Goal: Task Accomplishment & Management: Use online tool/utility

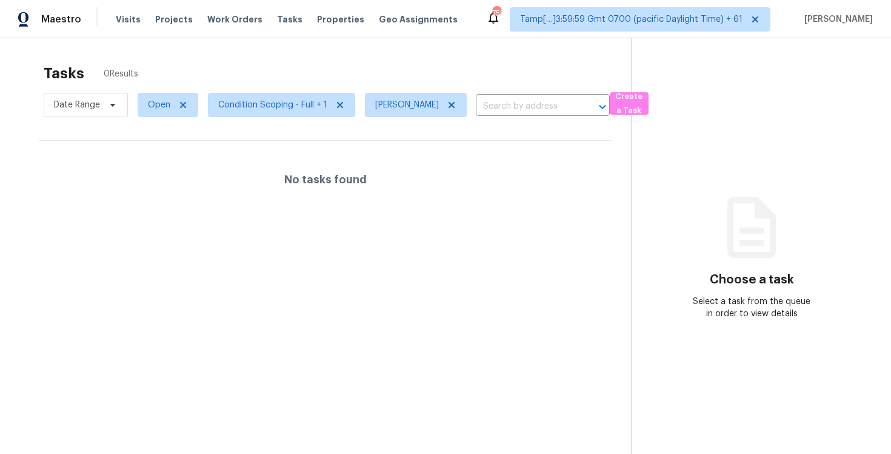
click at [332, 50] on div "Tasks 0 Results Date Range Open Condition Scoping - Full + 1 [PERSON_NAME] B ​ …" at bounding box center [445, 265] width 891 height 454
click at [289, 107] on span "Condition Scoping - Full + 1" at bounding box center [272, 105] width 109 height 12
click at [449, 106] on icon at bounding box center [452, 105] width 6 height 6
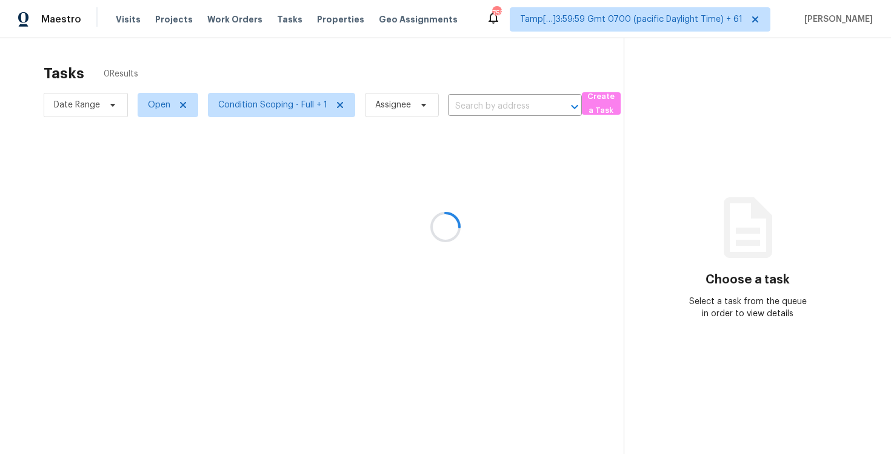
click at [423, 75] on div at bounding box center [445, 227] width 891 height 454
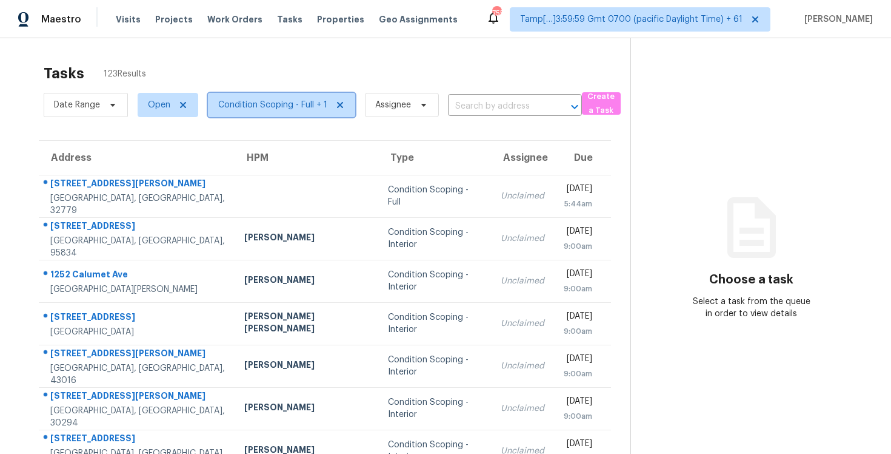
click at [281, 104] on span "Condition Scoping - Full + 1" at bounding box center [272, 105] width 109 height 12
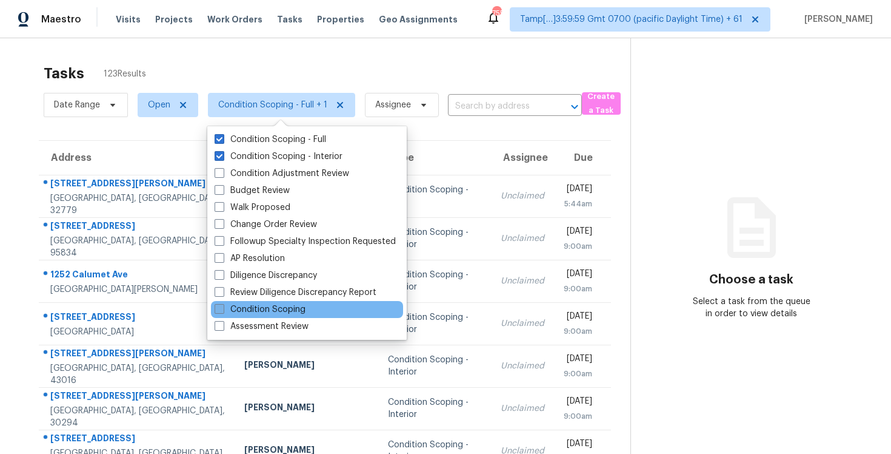
click at [302, 312] on label "Condition Scoping" at bounding box center [260, 309] width 91 height 12
click at [223, 311] on input "Condition Scoping" at bounding box center [219, 307] width 8 height 8
checkbox input "true"
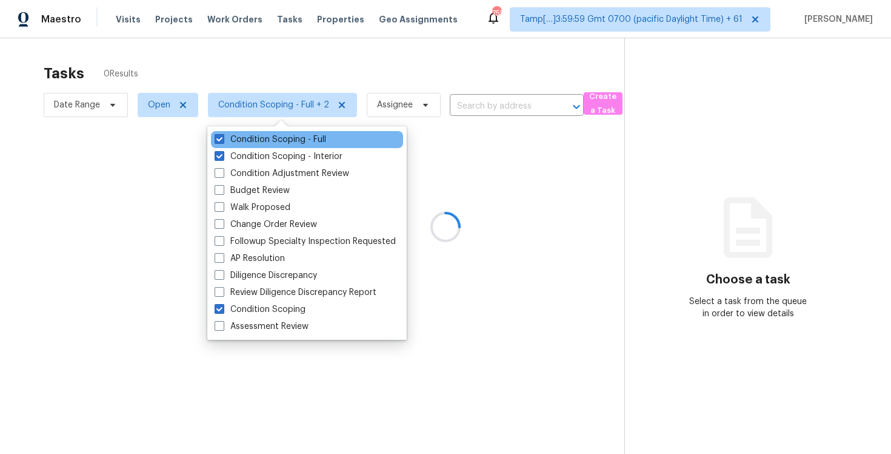
click at [299, 146] on div "Condition Scoping - Full" at bounding box center [307, 139] width 192 height 17
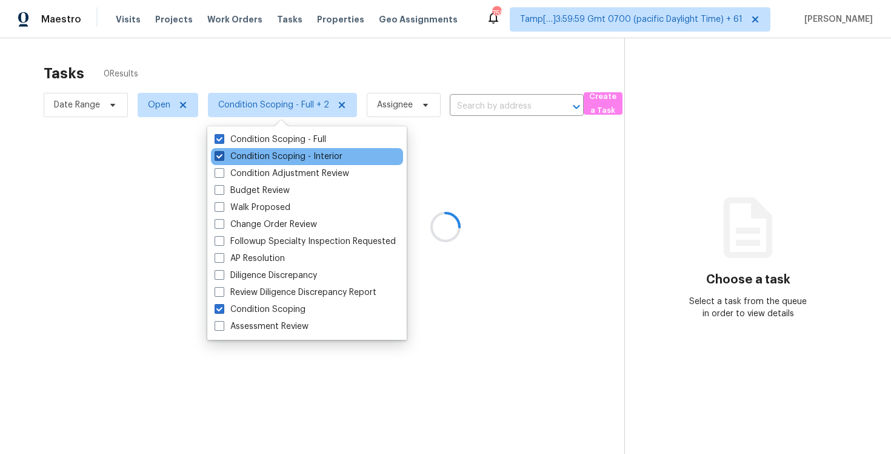
click at [299, 155] on label "Condition Scoping - Interior" at bounding box center [279, 156] width 128 height 12
click at [223, 155] on input "Condition Scoping - Interior" at bounding box center [219, 154] width 8 height 8
checkbox input "false"
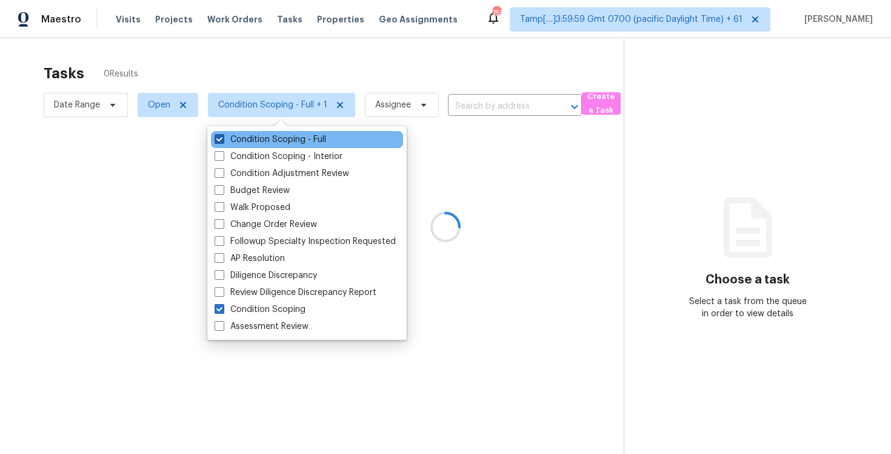
click at [298, 139] on label "Condition Scoping - Full" at bounding box center [271, 139] width 112 height 12
click at [223, 139] on input "Condition Scoping - Full" at bounding box center [219, 137] width 8 height 8
checkbox input "false"
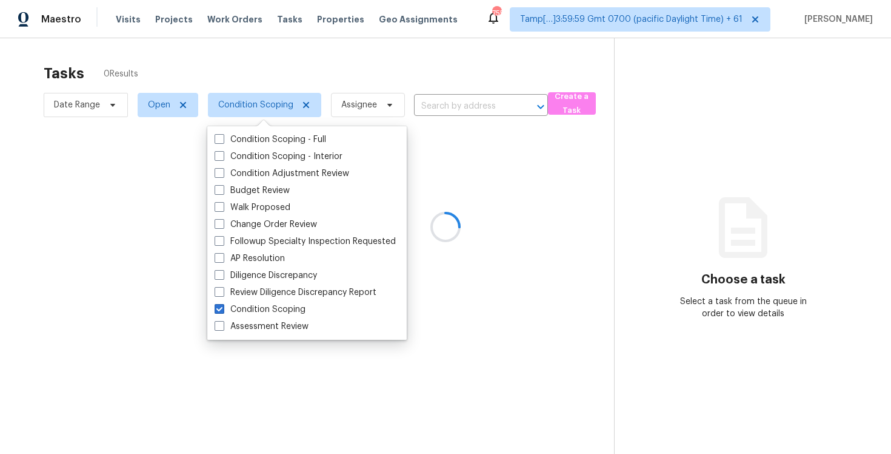
click at [295, 69] on div at bounding box center [445, 227] width 891 height 454
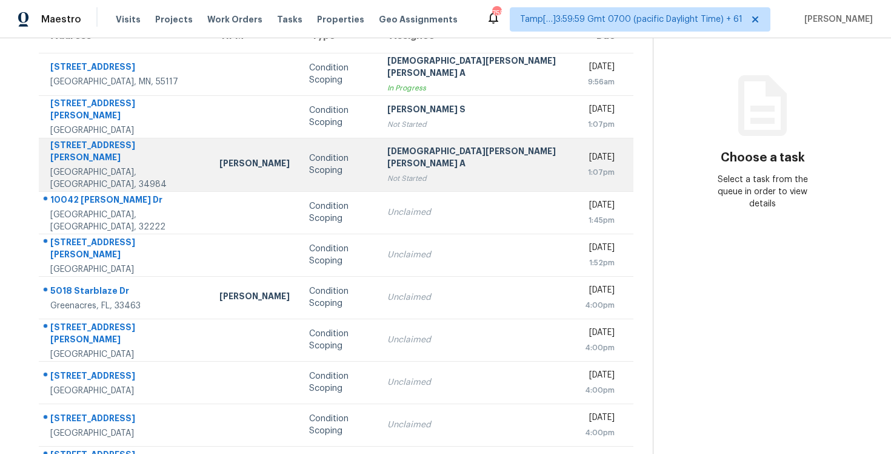
scroll to position [178, 0]
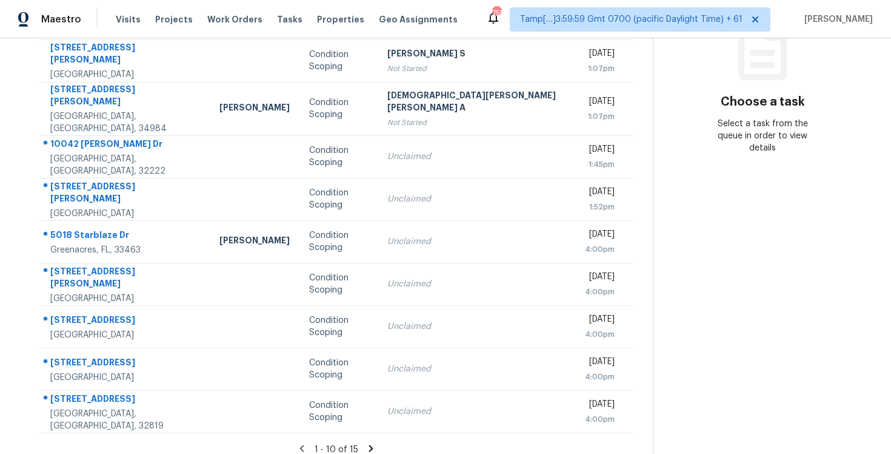
click at [369, 445] on icon at bounding box center [371, 448] width 4 height 7
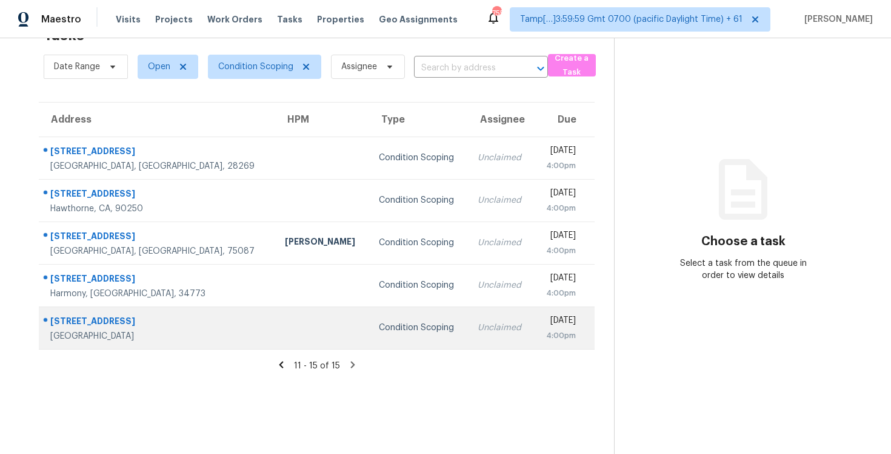
click at [468, 337] on td "Unclaimed" at bounding box center [501, 327] width 66 height 42
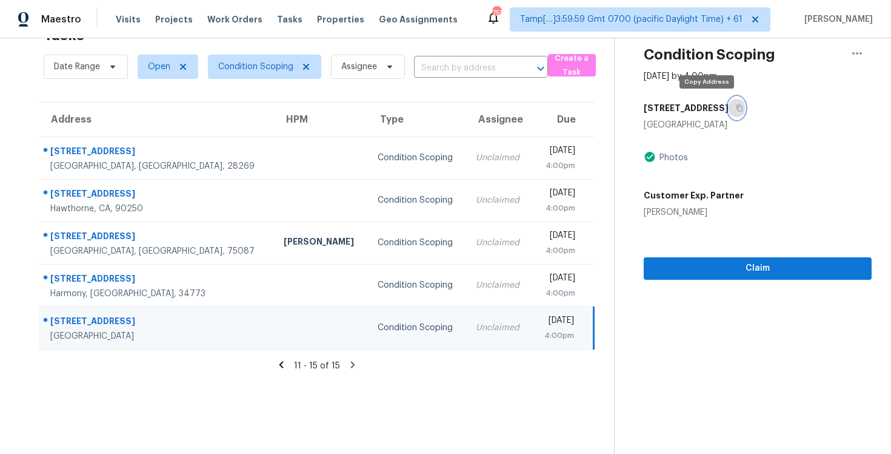
click at [736, 108] on icon "button" at bounding box center [739, 107] width 7 height 7
click at [729, 99] on button "button" at bounding box center [737, 108] width 16 height 22
click at [378, 326] on div "Condition Scoping" at bounding box center [417, 327] width 79 height 12
click at [466, 344] on td "Unclaimed" at bounding box center [499, 327] width 66 height 42
click at [565, 338] on div "4:00pm" at bounding box center [558, 335] width 32 height 12
